Goal: Find specific page/section: Find specific page/section

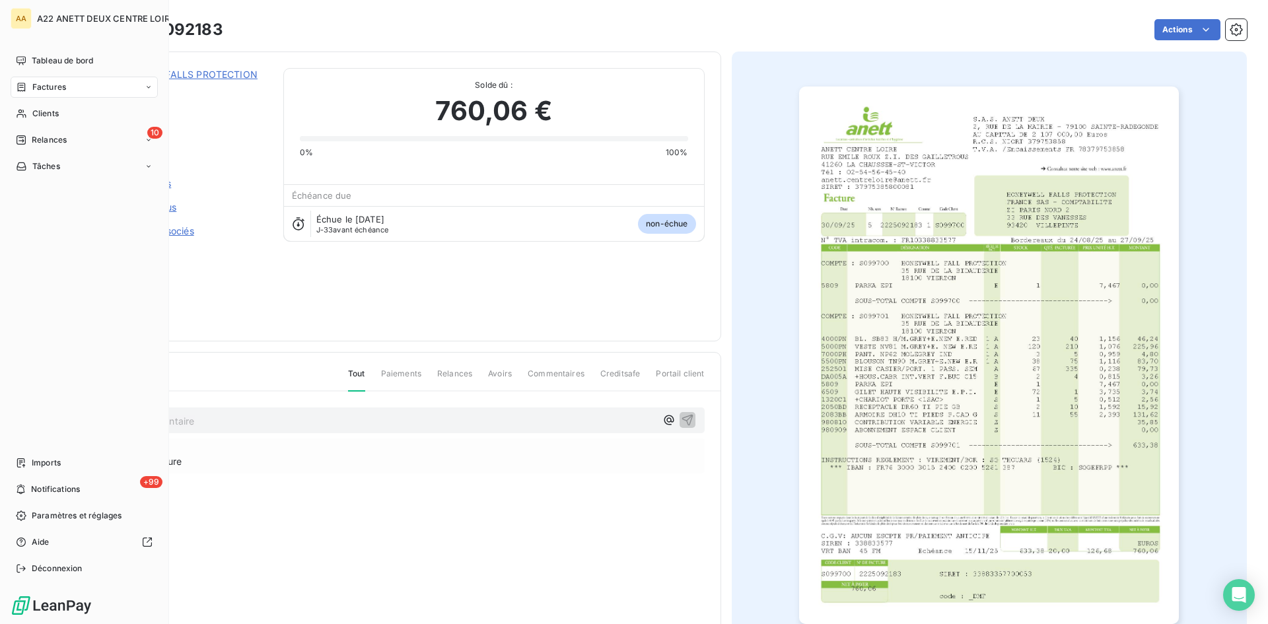
click at [34, 115] on span "Clients" at bounding box center [45, 114] width 26 height 12
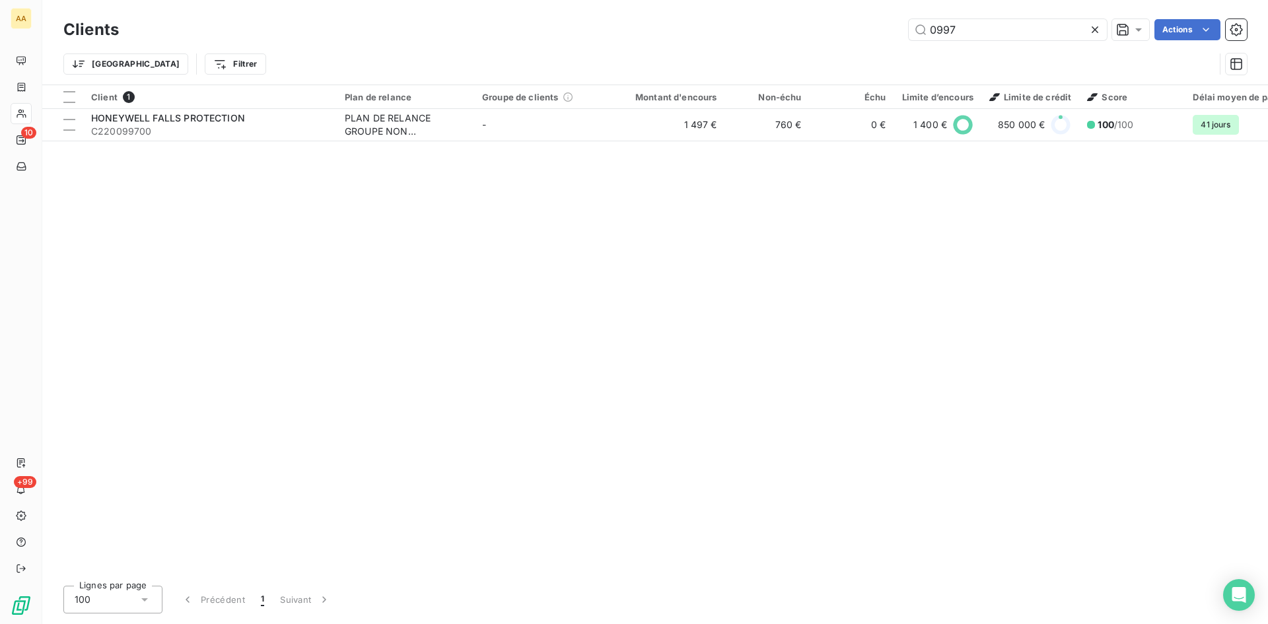
drag, startPoint x: 896, startPoint y: 34, endPoint x: 860, endPoint y: 34, distance: 35.7
click at [860, 34] on div "0997 Actions" at bounding box center [691, 29] width 1112 height 21
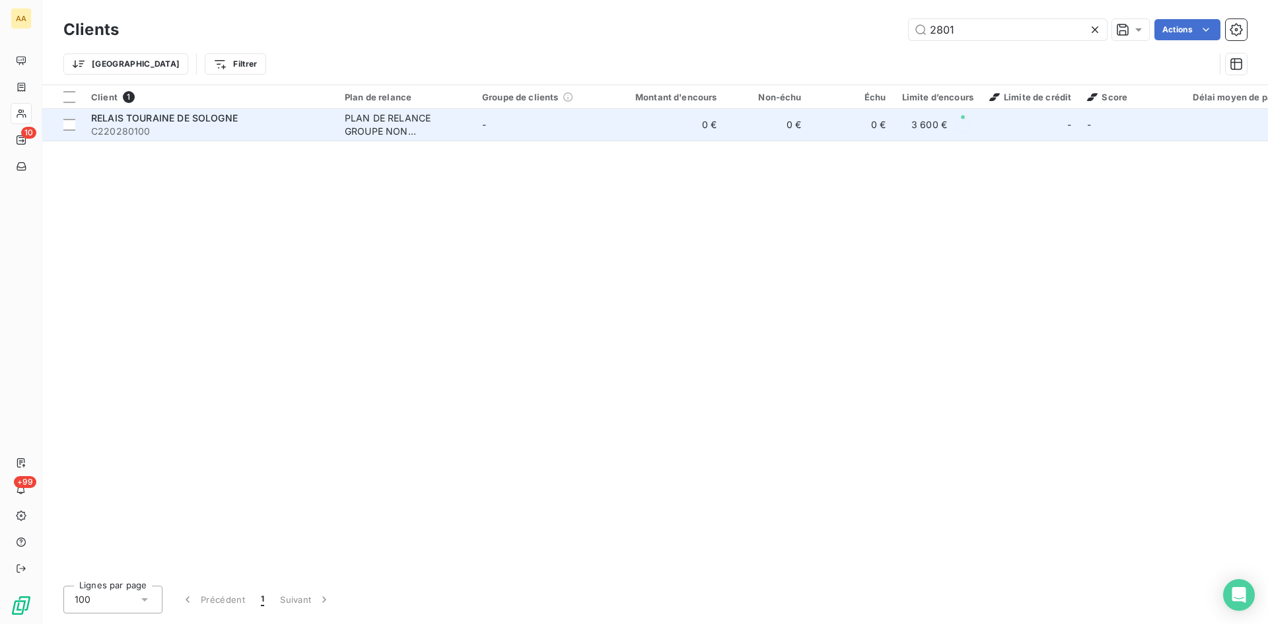
type input "2801"
click at [383, 122] on div "PLAN DE RELANCE GROUPE NON AUTOMATIQUE" at bounding box center [406, 125] width 122 height 26
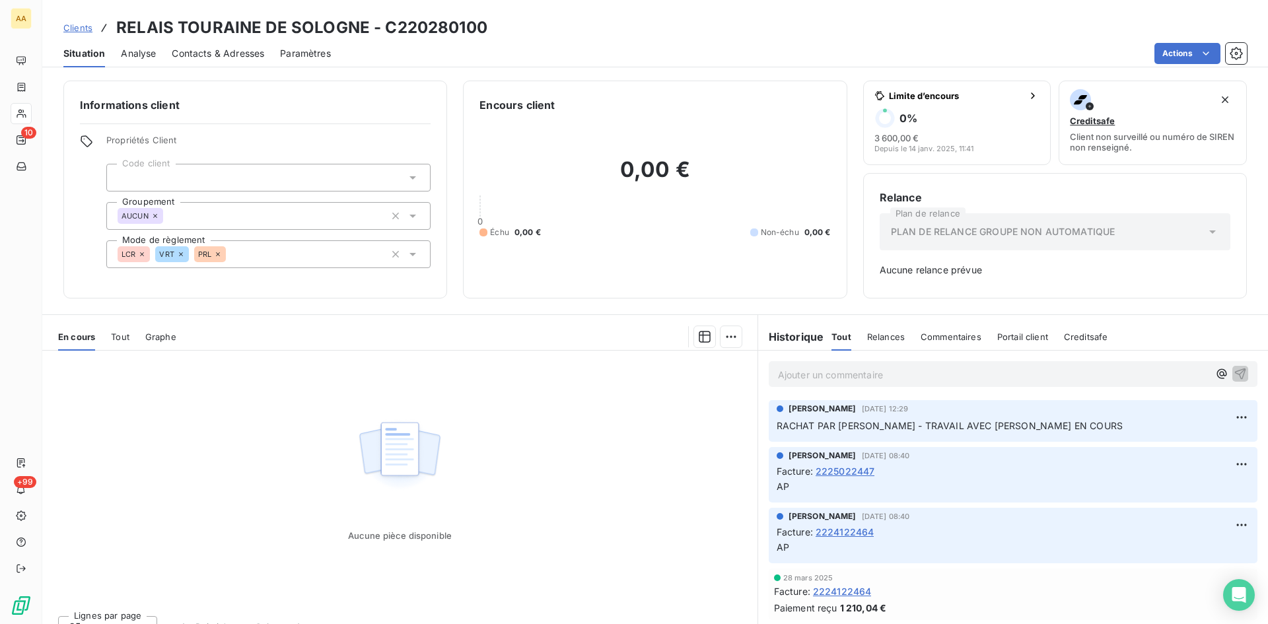
click at [836, 470] on span "2225022447" at bounding box center [845, 471] width 59 height 14
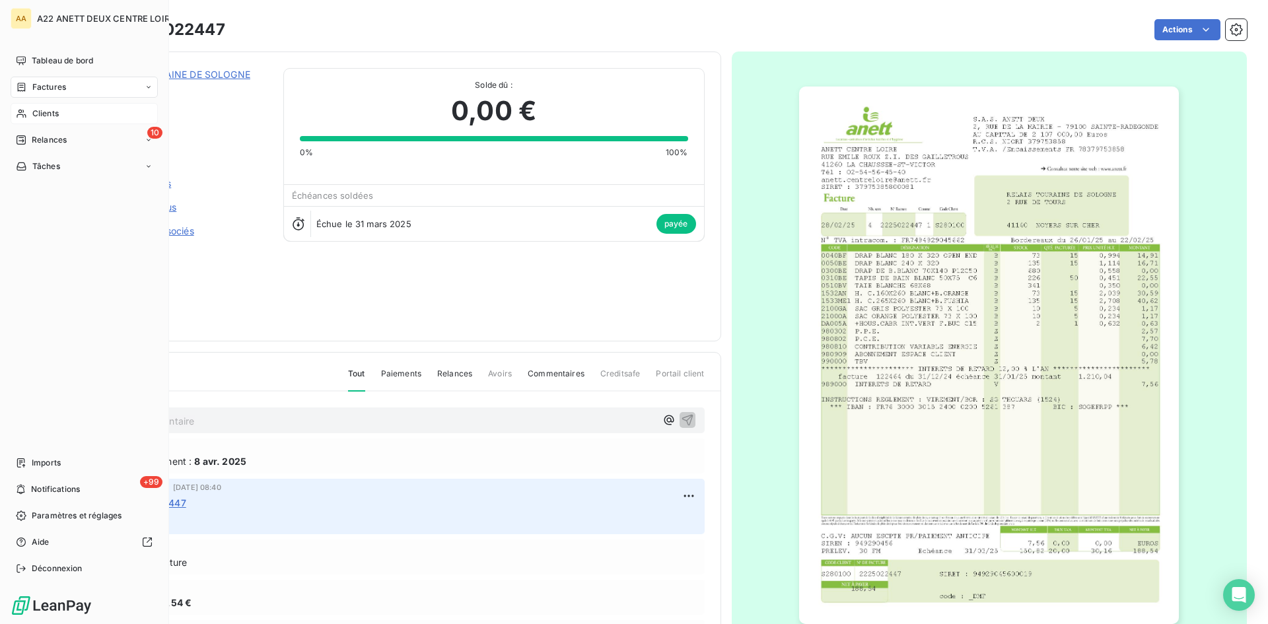
click at [38, 112] on span "Clients" at bounding box center [45, 114] width 26 height 12
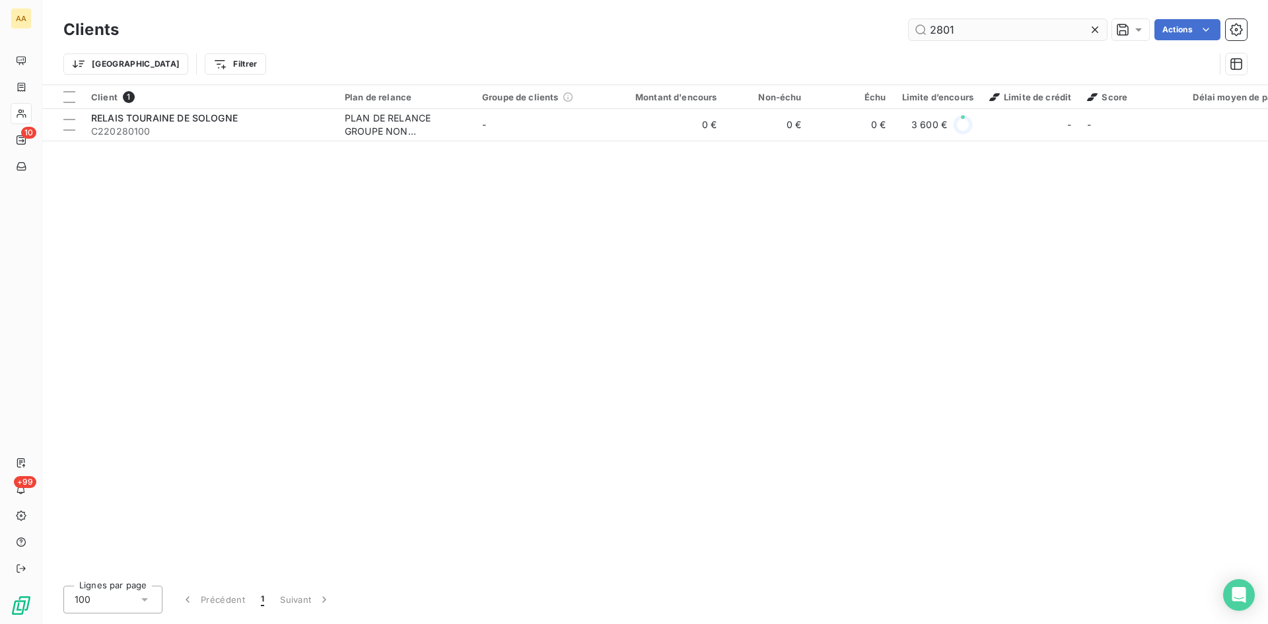
drag, startPoint x: 932, startPoint y: 34, endPoint x: 910, endPoint y: 30, distance: 22.8
click at [910, 30] on input "2801" at bounding box center [1008, 29] width 198 height 21
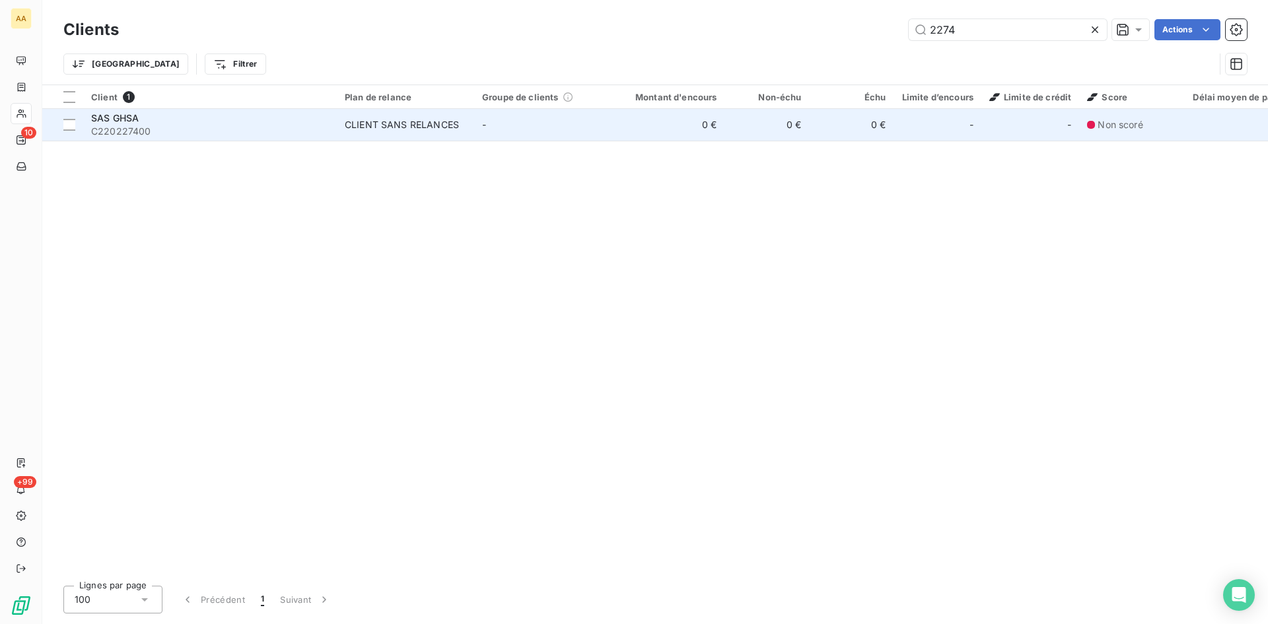
type input "2274"
click at [381, 124] on div "CLIENT SANS RELANCES" at bounding box center [402, 124] width 114 height 13
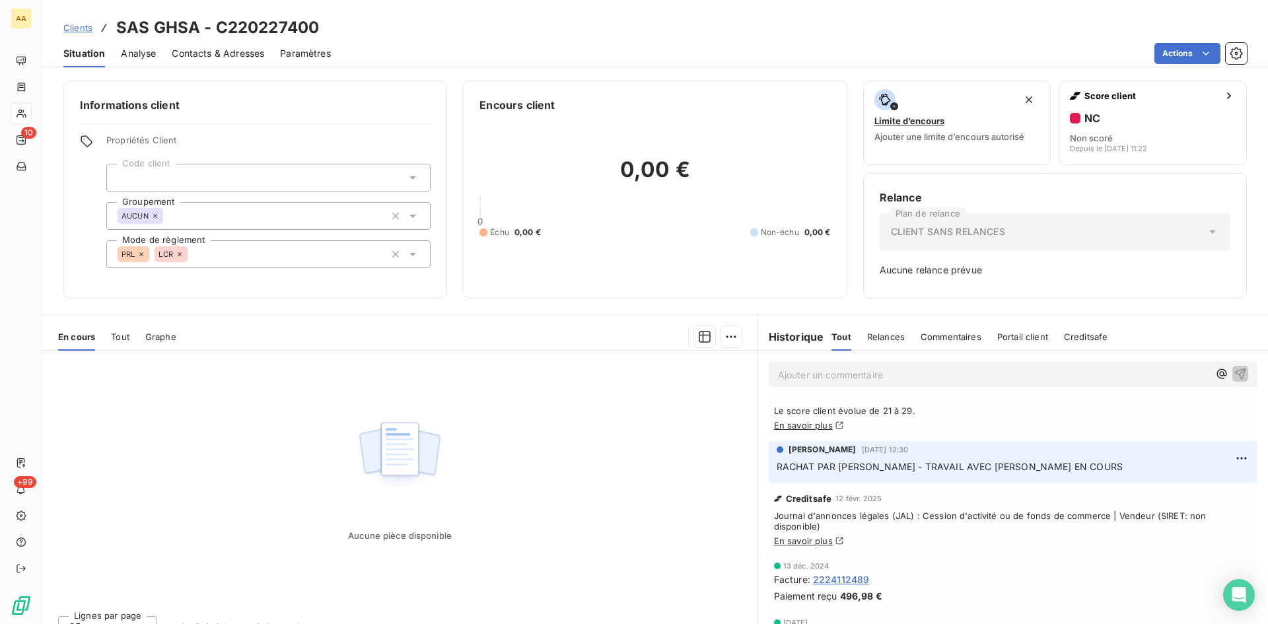
scroll to position [132, 0]
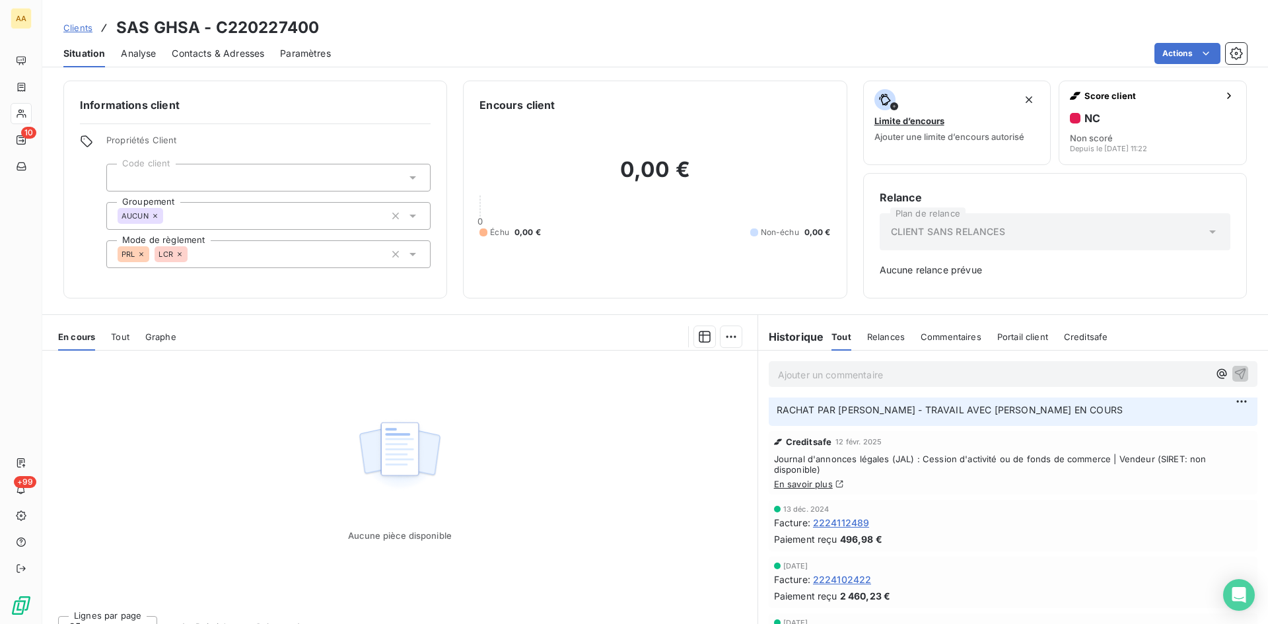
click at [861, 522] on span "2224112489" at bounding box center [841, 523] width 57 height 14
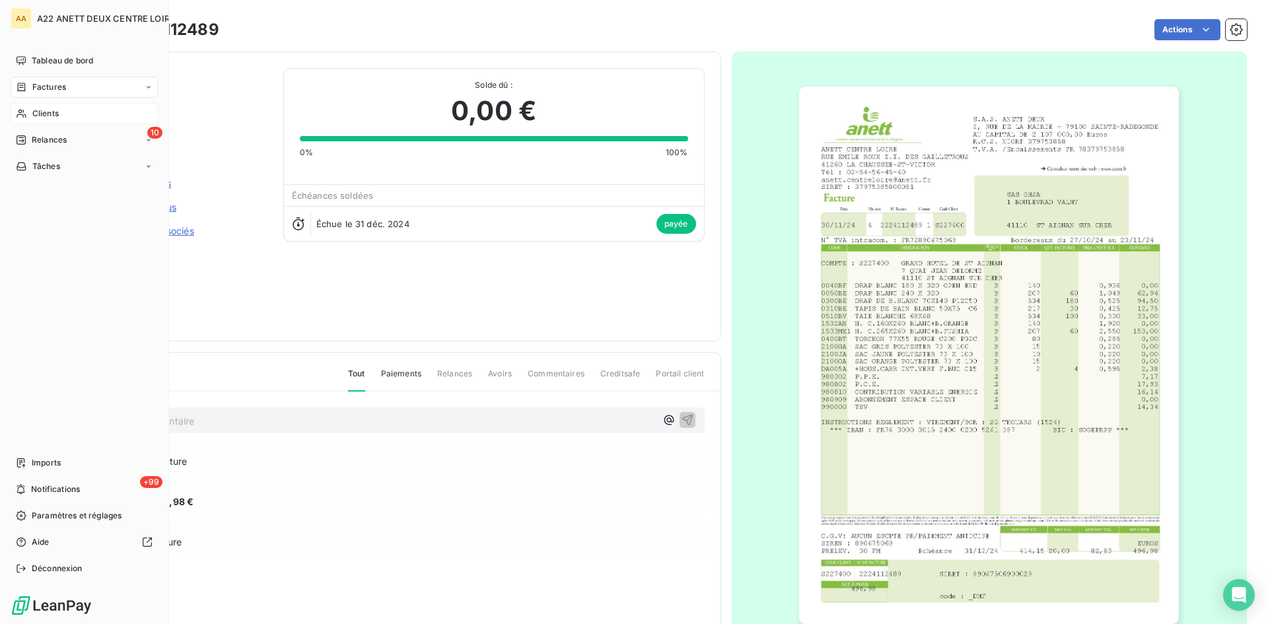
click at [40, 114] on span "Clients" at bounding box center [45, 114] width 26 height 12
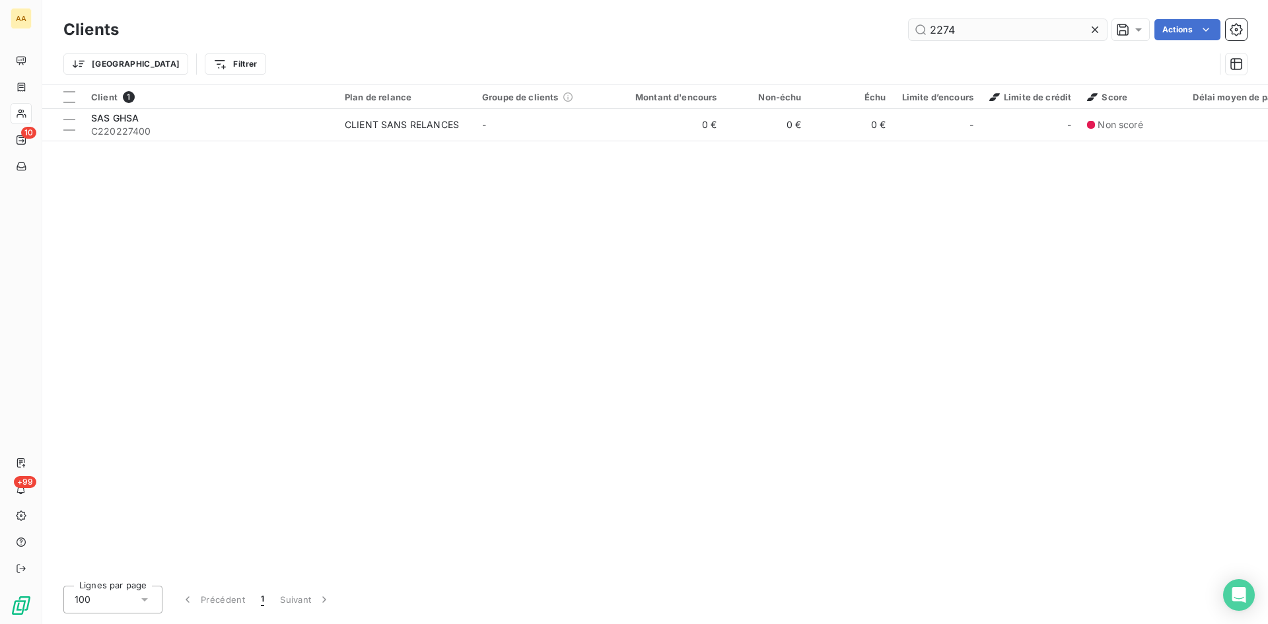
drag, startPoint x: 964, startPoint y: 33, endPoint x: 923, endPoint y: 36, distance: 40.4
click at [923, 36] on input "2274" at bounding box center [1008, 29] width 198 height 21
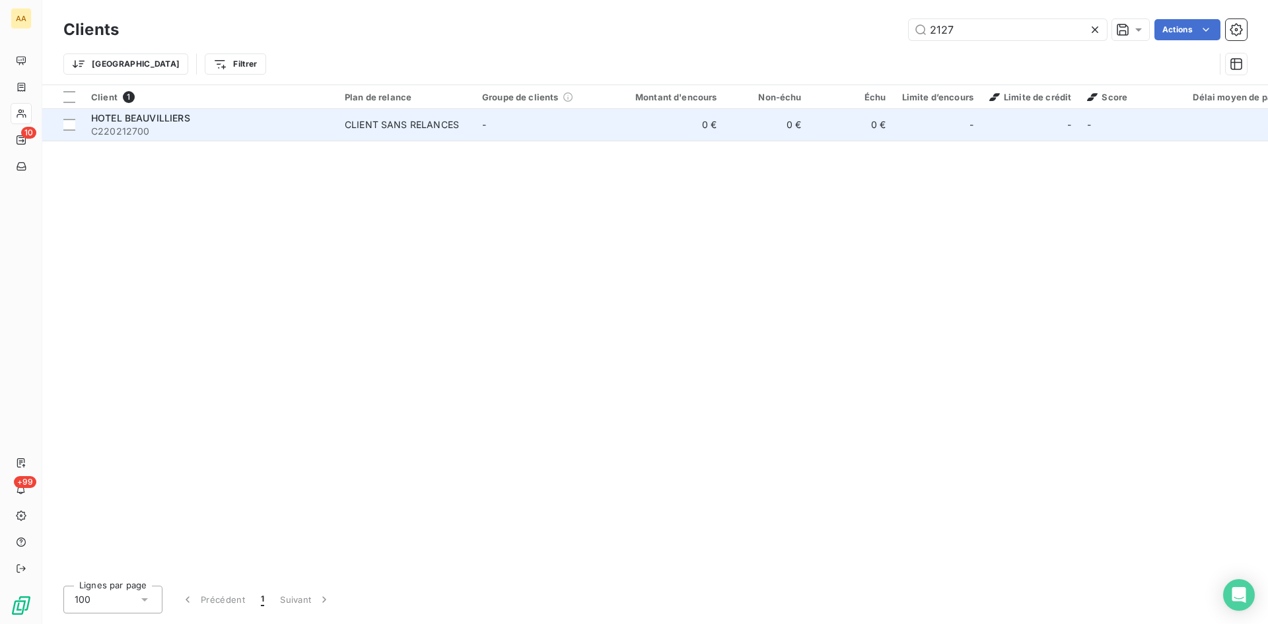
type input "2127"
click at [425, 124] on div "CLIENT SANS RELANCES" at bounding box center [402, 124] width 114 height 13
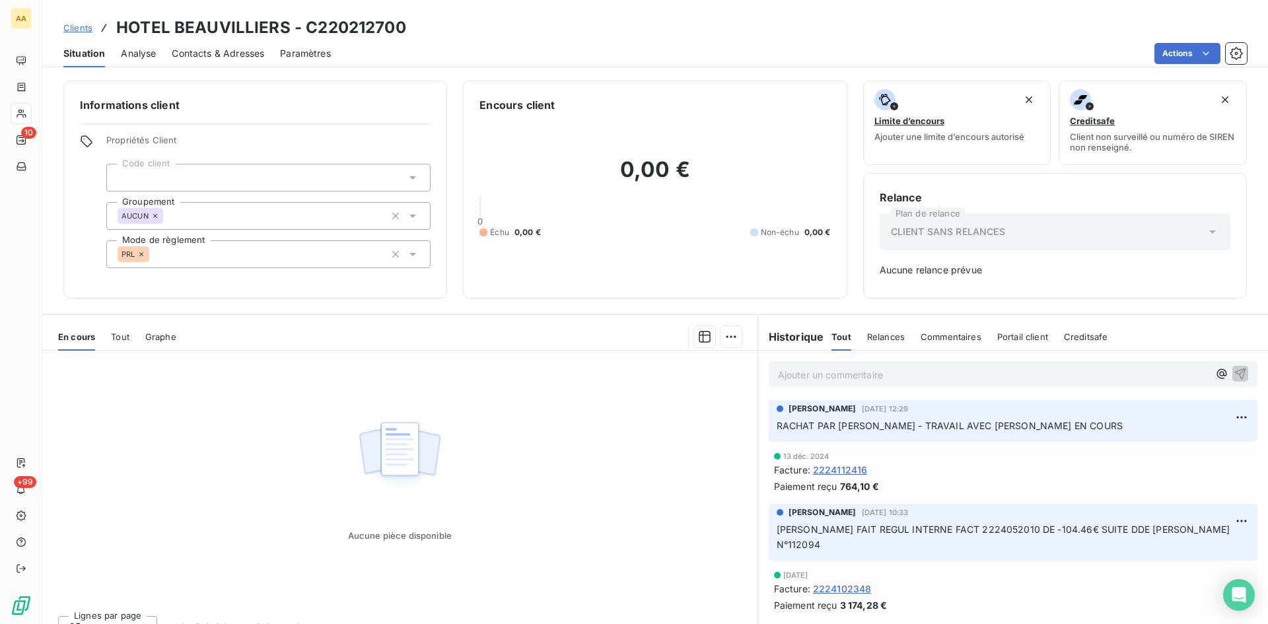
click at [847, 467] on span "2224112416" at bounding box center [840, 470] width 55 height 14
